Goal: Task Accomplishment & Management: Use online tool/utility

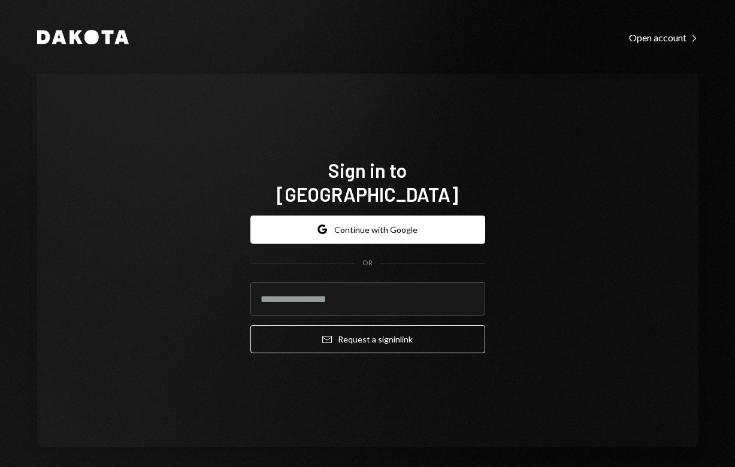
click at [343, 246] on form "Google Continue with Google OR Email Request a sign in link" at bounding box center [367, 285] width 235 height 138
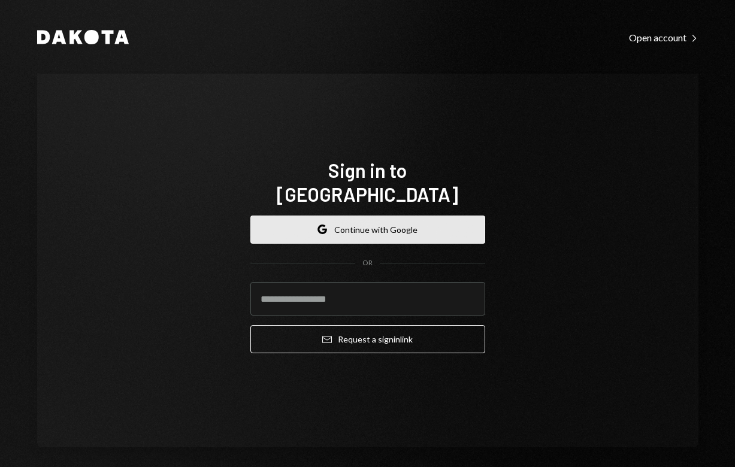
click at [343, 226] on button "Google Continue with Google" at bounding box center [367, 230] width 235 height 28
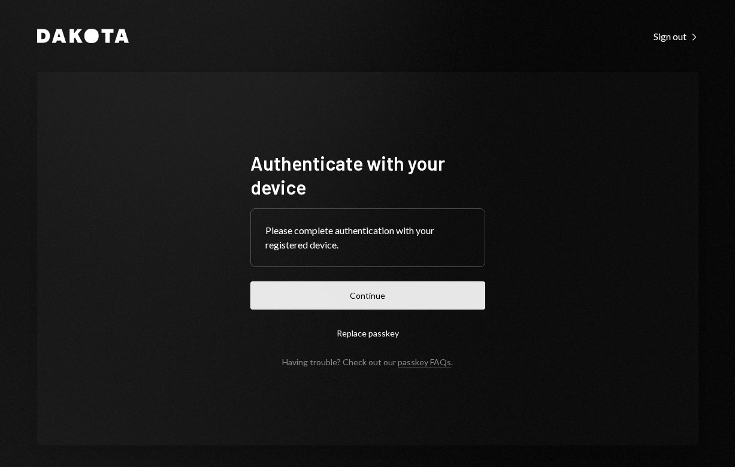
click at [372, 291] on button "Continue" at bounding box center [367, 296] width 235 height 28
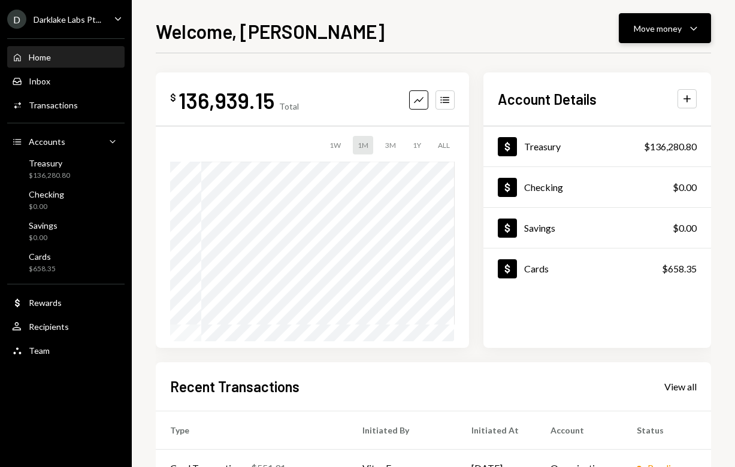
click at [654, 36] on button "Move money Caret Down" at bounding box center [665, 28] width 92 height 30
click at [628, 64] on div "Send" at bounding box center [655, 64] width 87 height 13
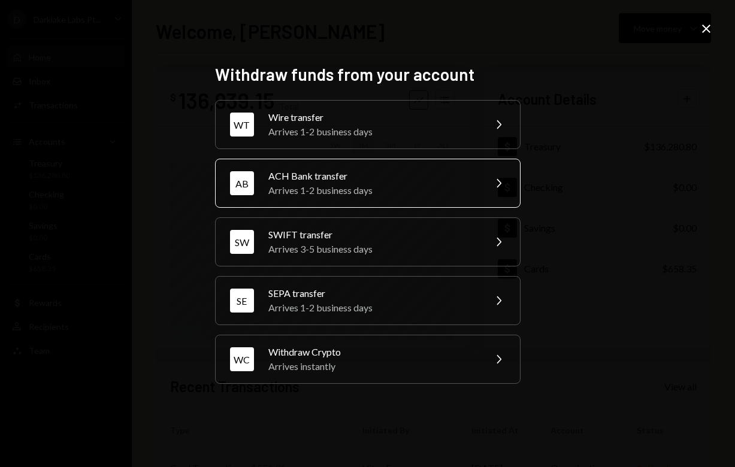
click at [356, 189] on div "Arrives 1-2 business days" at bounding box center [372, 190] width 208 height 14
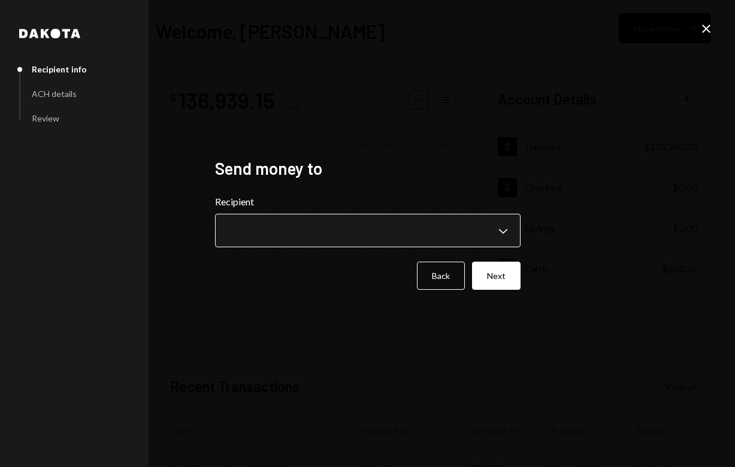
click at [278, 233] on body "**********" at bounding box center [367, 233] width 735 height 467
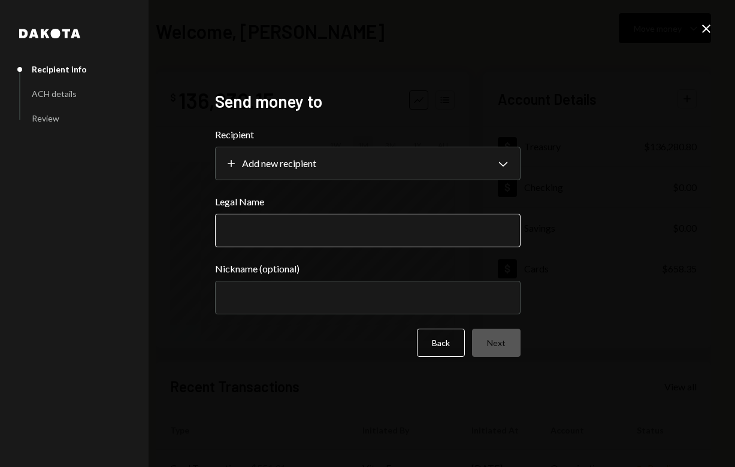
click at [274, 231] on input "Legal Name" at bounding box center [367, 231] width 305 height 34
click at [711, 30] on icon "Close" at bounding box center [706, 29] width 14 height 14
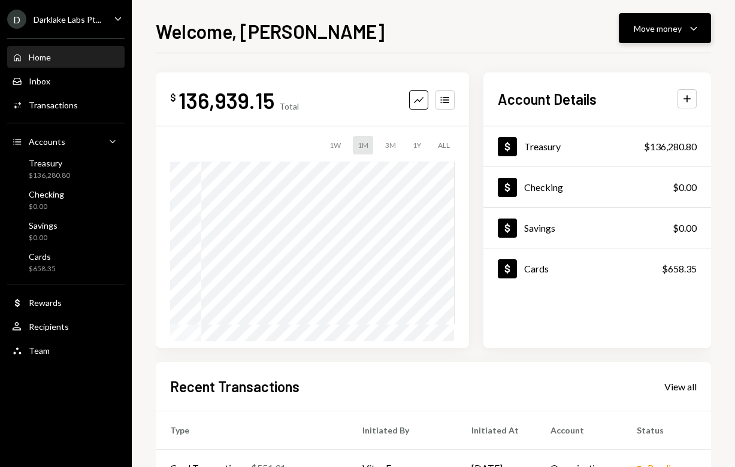
click at [653, 23] on div "Move money" at bounding box center [658, 28] width 48 height 13
click at [627, 68] on div "Send" at bounding box center [655, 64] width 87 height 13
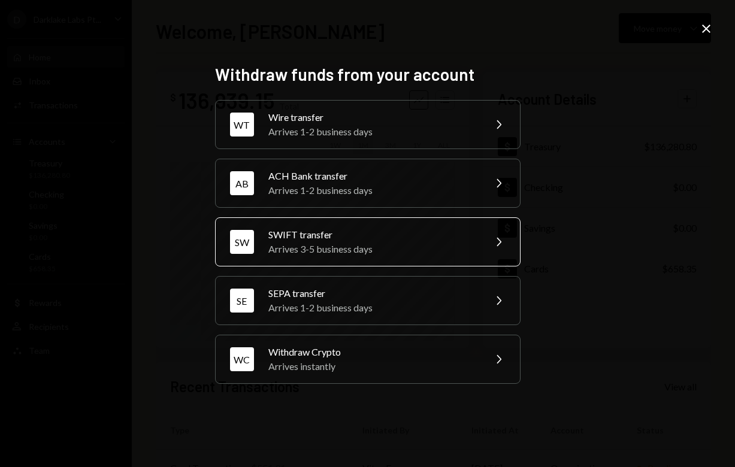
click at [336, 241] on div "SWIFT transfer" at bounding box center [372, 235] width 208 height 14
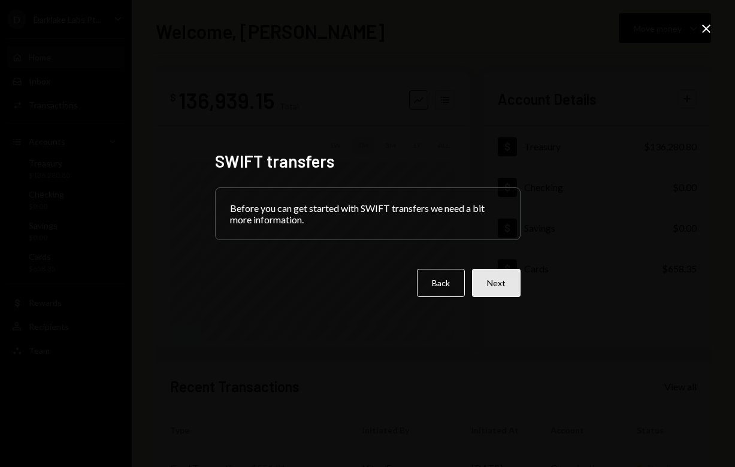
click at [494, 289] on button "Next" at bounding box center [496, 283] width 49 height 28
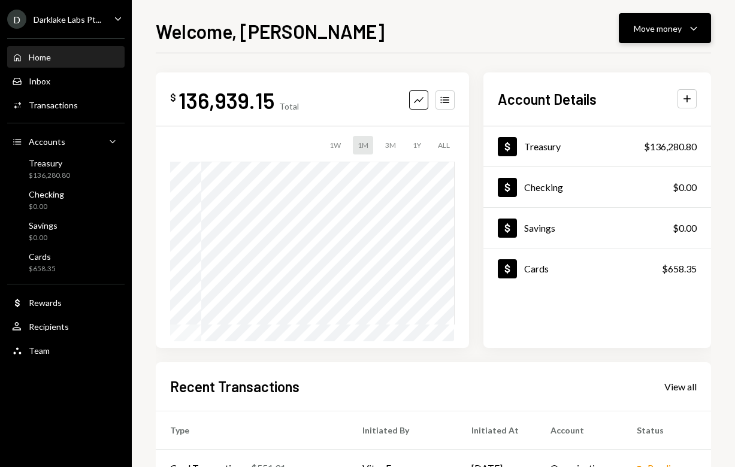
click at [648, 32] on div "Move money" at bounding box center [658, 28] width 48 height 13
click at [621, 61] on div "Send" at bounding box center [655, 64] width 87 height 13
